Goal: Obtain resource: Obtain resource

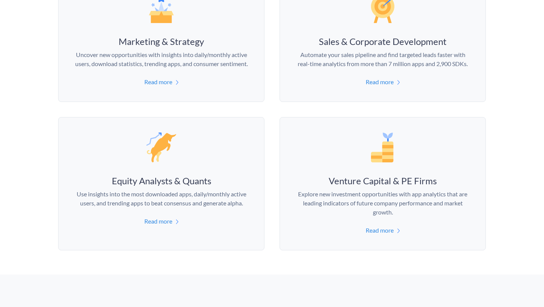
scroll to position [540, 0]
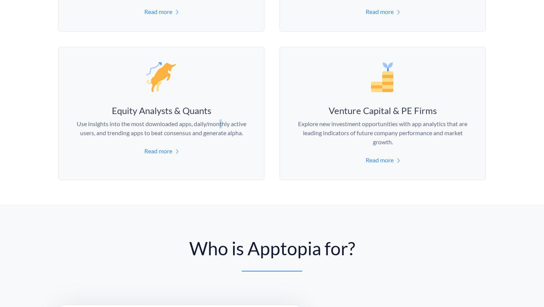
click at [221, 121] on p "Use insights into the most downloaded apps, daily/monthly active users, and tre…" at bounding box center [161, 128] width 175 height 18
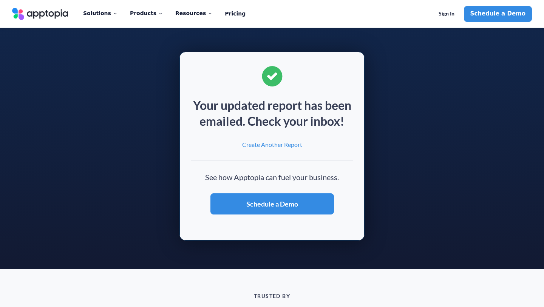
click at [279, 142] on span "Create Another Report" at bounding box center [272, 145] width 61 height 8
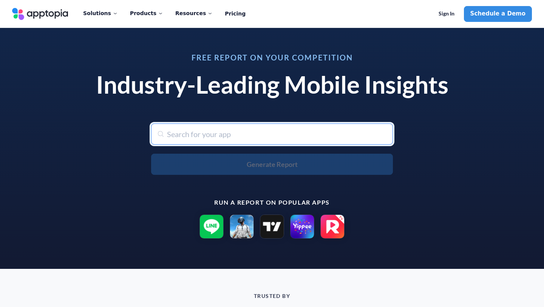
click at [248, 133] on input "text" at bounding box center [272, 133] width 242 height 21
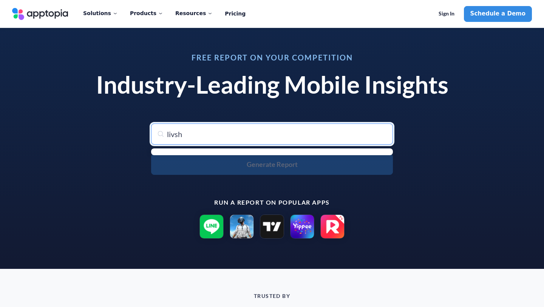
type input "livsho"
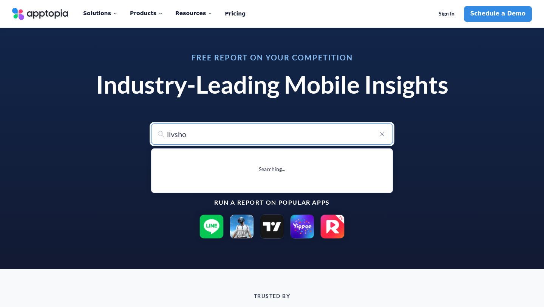
type input "livsho – Live Shopping app"
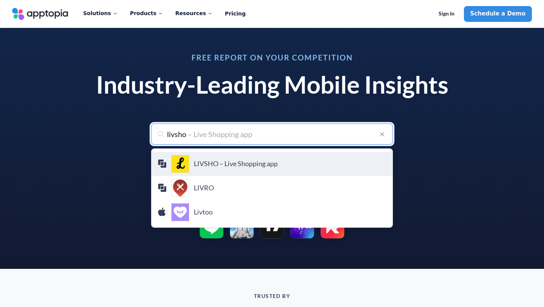
click at [241, 160] on h4 "LIVSHO – Live Shopping app" at bounding box center [290, 164] width 193 height 8
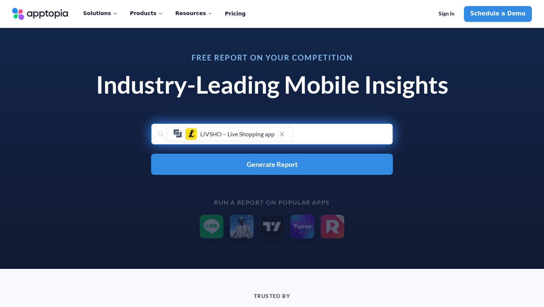
click at [335, 125] on div "LIVSHO – Live Shopping app" at bounding box center [272, 133] width 242 height 21
click at [334, 135] on div "LIVSHO – Live Shopping app" at bounding box center [272, 133] width 242 height 21
click at [301, 129] on div "LIVSHO – Live Shopping app" at bounding box center [272, 133] width 242 height 21
click at [298, 175] on div "Free Report on Your Competition Industry-Leading Mobile Insights Search for any…" at bounding box center [272, 146] width 388 height 203
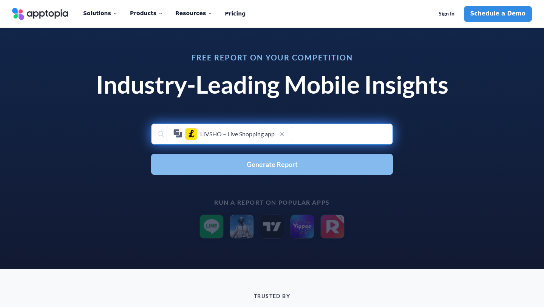
click at [308, 168] on button "Generate Report" at bounding box center [272, 164] width 242 height 21
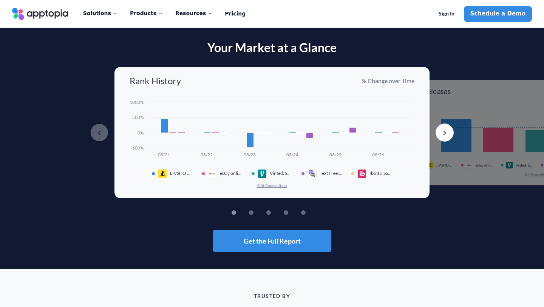
click at [273, 194] on div "Rank History % Change over Time Created with Highcharts 10.3.3 08/21 08/22 08/2…" at bounding box center [271, 132] width 315 height 131
click at [273, 184] on button "Edit Competitors" at bounding box center [272, 185] width 30 height 5
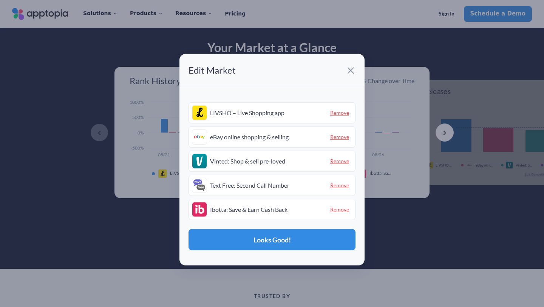
click at [341, 132] on span "Remove" at bounding box center [339, 137] width 25 height 12
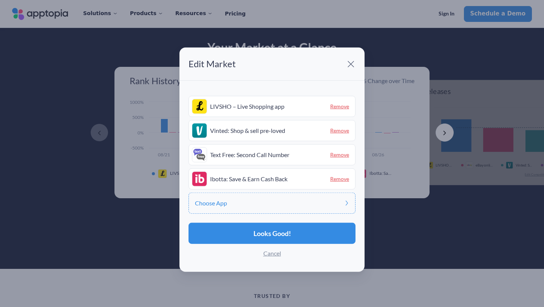
click at [339, 134] on span "Remove" at bounding box center [339, 131] width 25 height 12
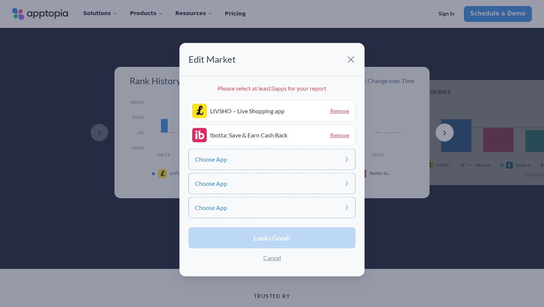
click at [339, 134] on span "Remove" at bounding box center [339, 135] width 25 height 12
click at [288, 137] on div "Choose App" at bounding box center [271, 135] width 167 height 21
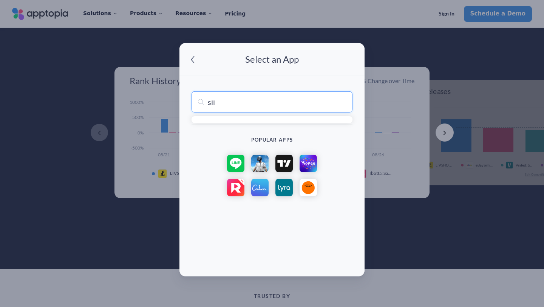
type input "siin"
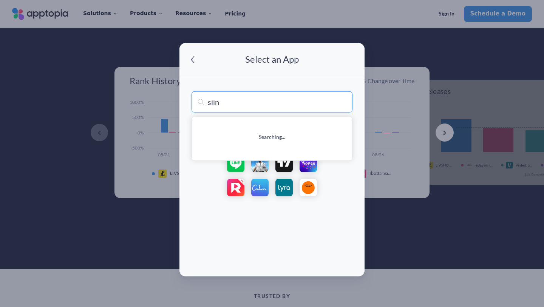
type input "siin - سين"
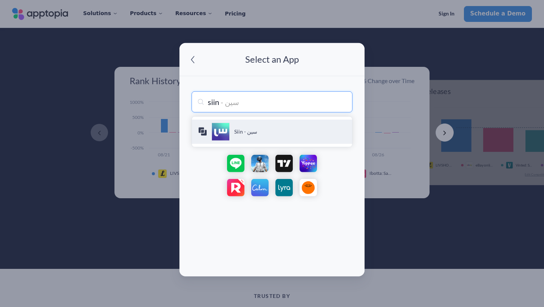
click at [253, 130] on h4 "Siin - سين" at bounding box center [290, 132] width 112 height 8
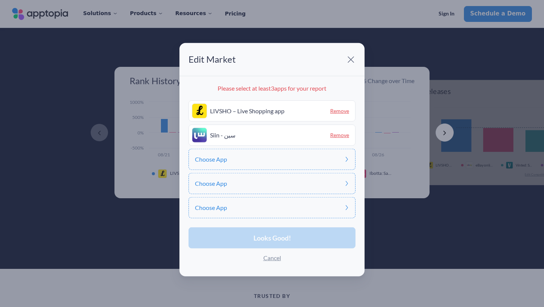
click at [245, 160] on div "Choose App" at bounding box center [271, 159] width 167 height 21
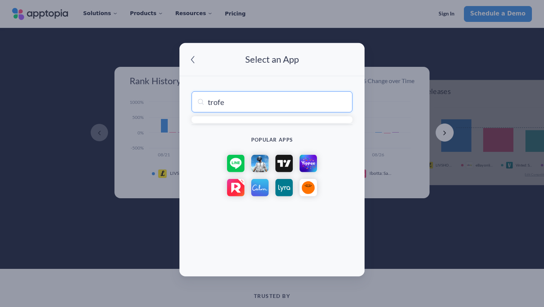
type input "trofee"
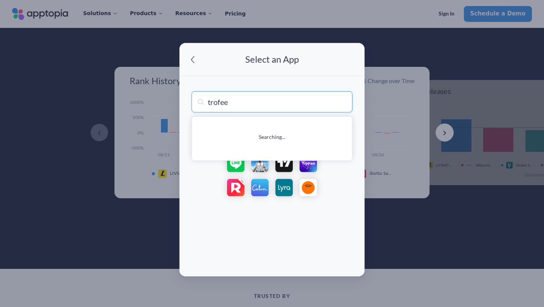
type input "trofee - Livestream Shopping"
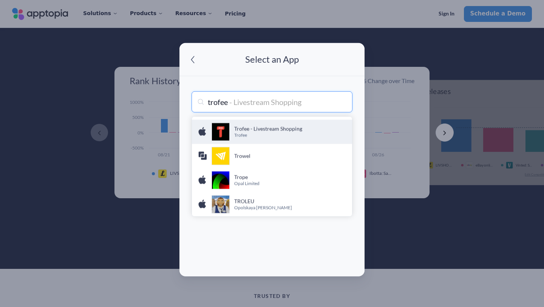
click at [238, 131] on h4 "Trofee - Livestream Shopping" at bounding box center [290, 129] width 112 height 8
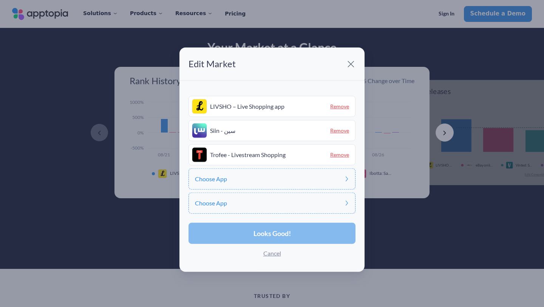
click at [275, 228] on button "Looks Good!" at bounding box center [271, 233] width 167 height 21
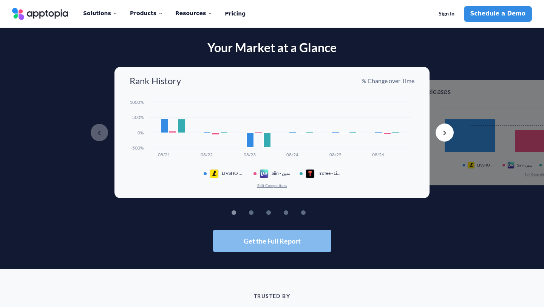
click at [275, 244] on span "Get the Full Report" at bounding box center [272, 241] width 57 height 7
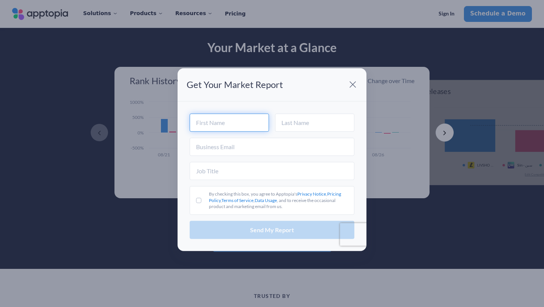
click at [234, 127] on input "text" at bounding box center [229, 123] width 79 height 18
type input "latif"
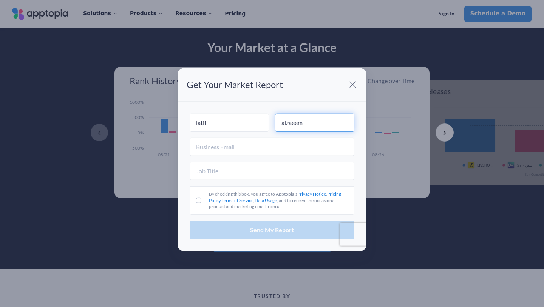
type input "alzaeem"
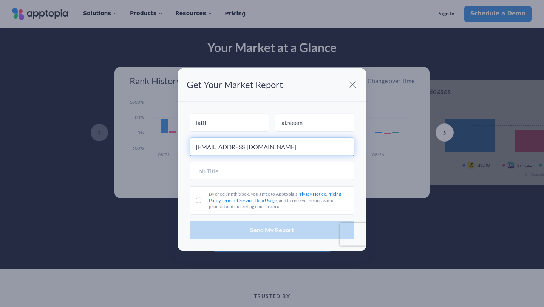
type input "[EMAIL_ADDRESS][DOMAIN_NAME]"
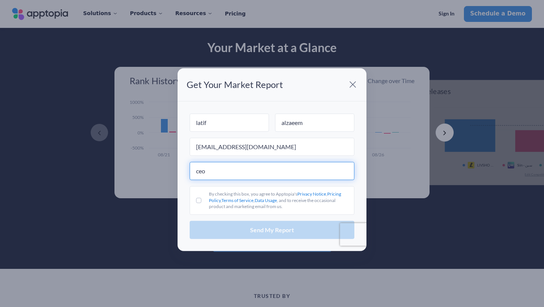
type input "ceo"
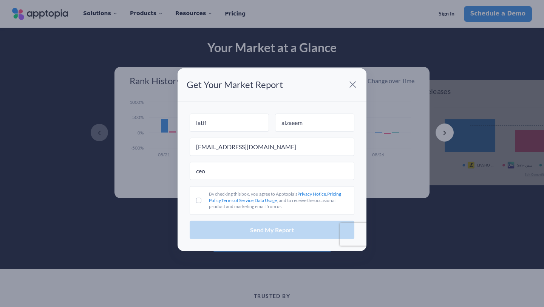
click at [203, 206] on label "By checking this box, you agree to Apptopia's Privacy Notice , Pricing Policy ,…" at bounding box center [272, 200] width 165 height 29
click at [201, 203] on input "By checking this box, you agree to Apptopia's Privacy Notice , Pricing Policy ,…" at bounding box center [198, 200] width 5 height 5
checkbox input "true"
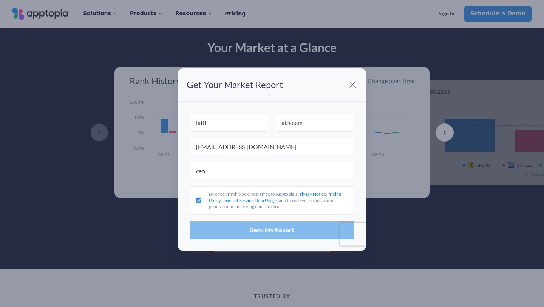
click at [228, 229] on button "Send My Report" at bounding box center [272, 230] width 165 height 18
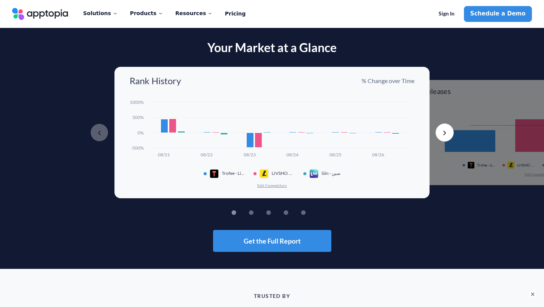
click at [445, 130] on button "Next" at bounding box center [444, 132] width 18 height 18
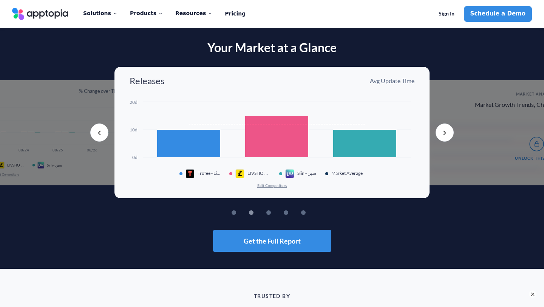
click at [446, 128] on button "Next" at bounding box center [444, 132] width 18 height 18
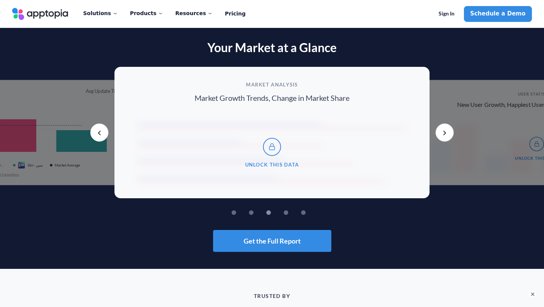
click at [446, 128] on button "Next" at bounding box center [444, 132] width 18 height 18
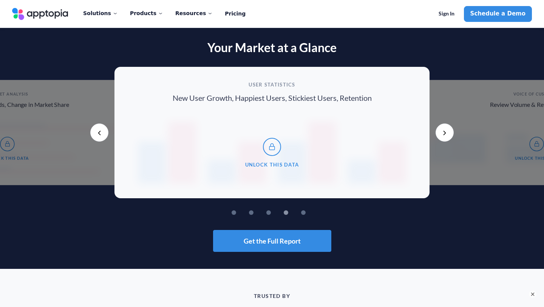
click at [446, 128] on button "Next" at bounding box center [444, 132] width 18 height 18
